Goal: Information Seeking & Learning: Learn about a topic

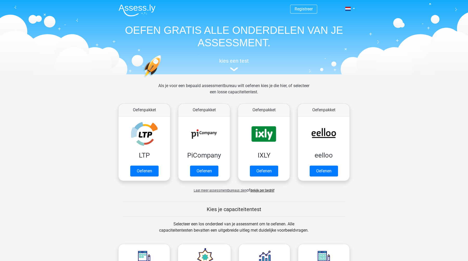
click at [227, 209] on h5 "Kies je capaciteitentest" at bounding box center [234, 209] width 222 height 6
click at [138, 9] on img at bounding box center [136, 10] width 37 height 12
click at [233, 64] on div "kies een test" at bounding box center [233, 63] width 239 height 17
click at [231, 71] on img at bounding box center [234, 69] width 8 height 4
click at [253, 190] on link "Bekijk per bedrijf" at bounding box center [262, 190] width 24 height 4
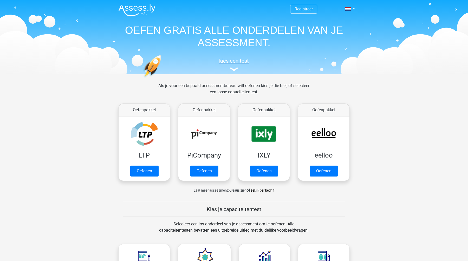
click at [236, 67] on link "kies een test" at bounding box center [233, 65] width 239 height 14
click at [301, 5] on span "Registreer" at bounding box center [303, 9] width 27 height 9
click at [69, 70] on header "Registreer Nederlands English" at bounding box center [234, 37] width 468 height 74
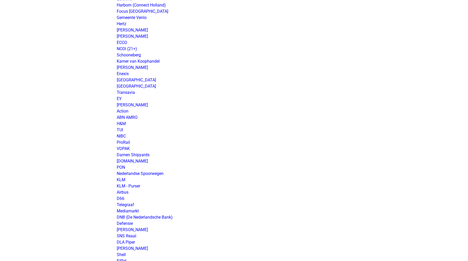
scroll to position [372, 0]
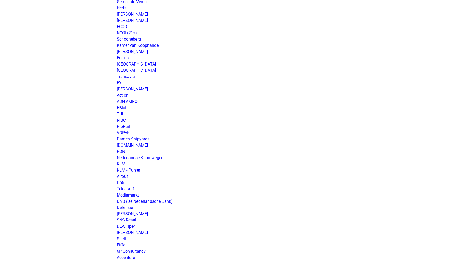
click at [122, 164] on link "KLM" at bounding box center [121, 163] width 9 height 5
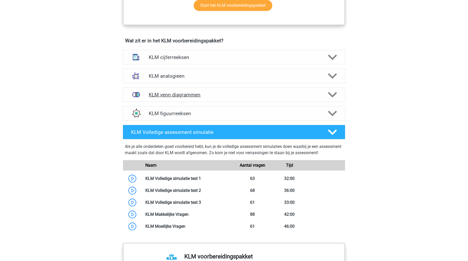
scroll to position [339, 0]
